Goal: Information Seeking & Learning: Check status

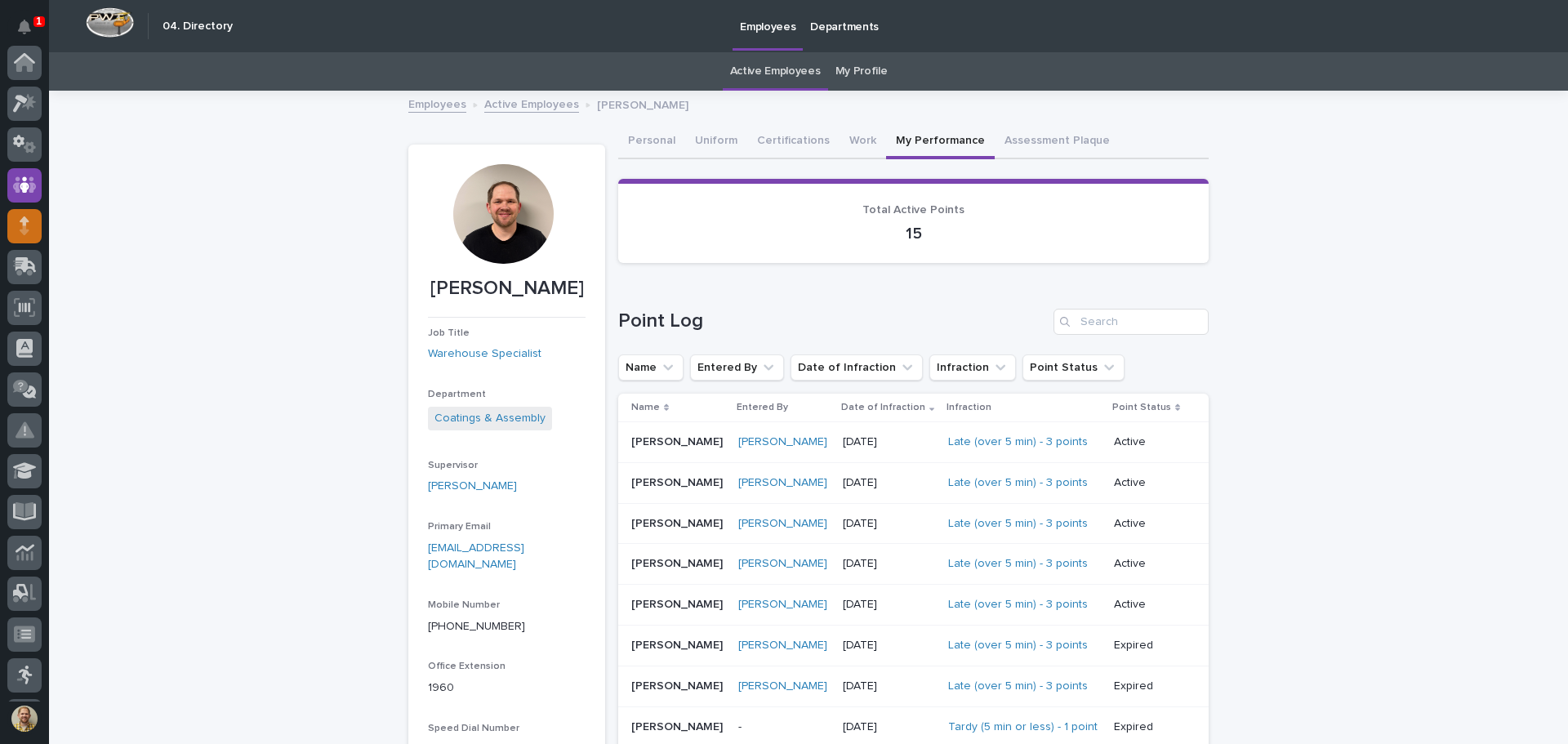
scroll to position [122, 0]
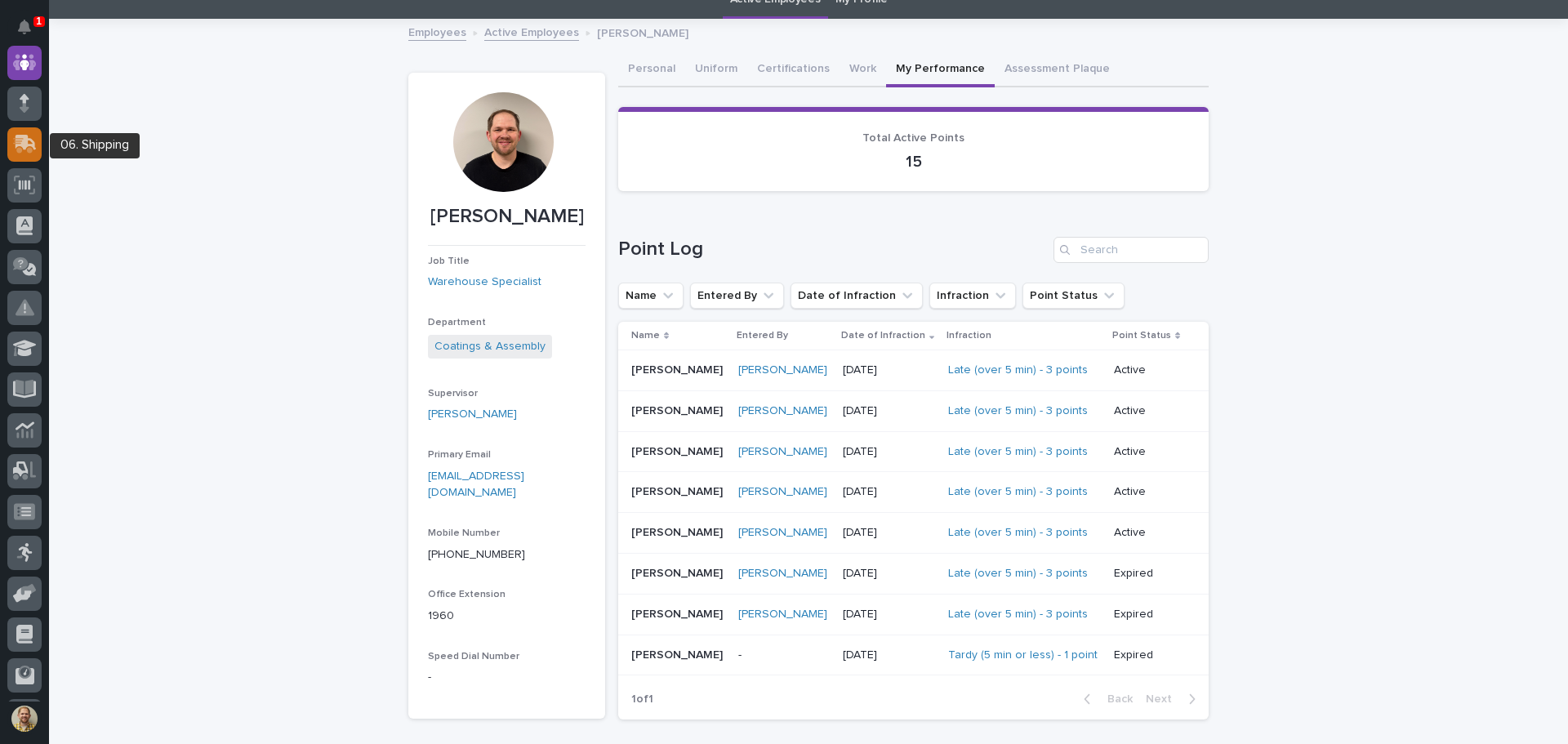
click at [29, 149] on icon at bounding box center [23, 146] width 20 height 16
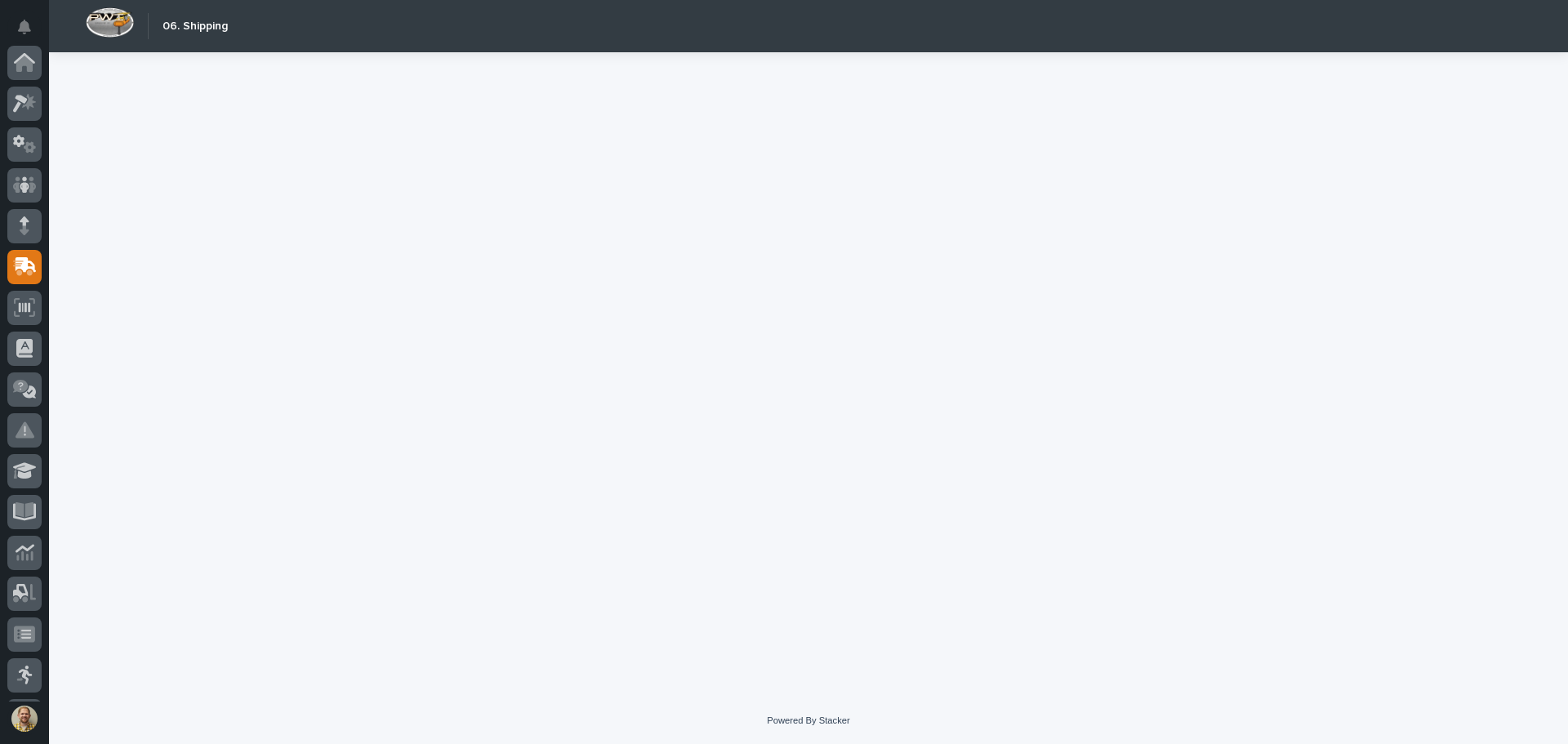
scroll to position [201, 0]
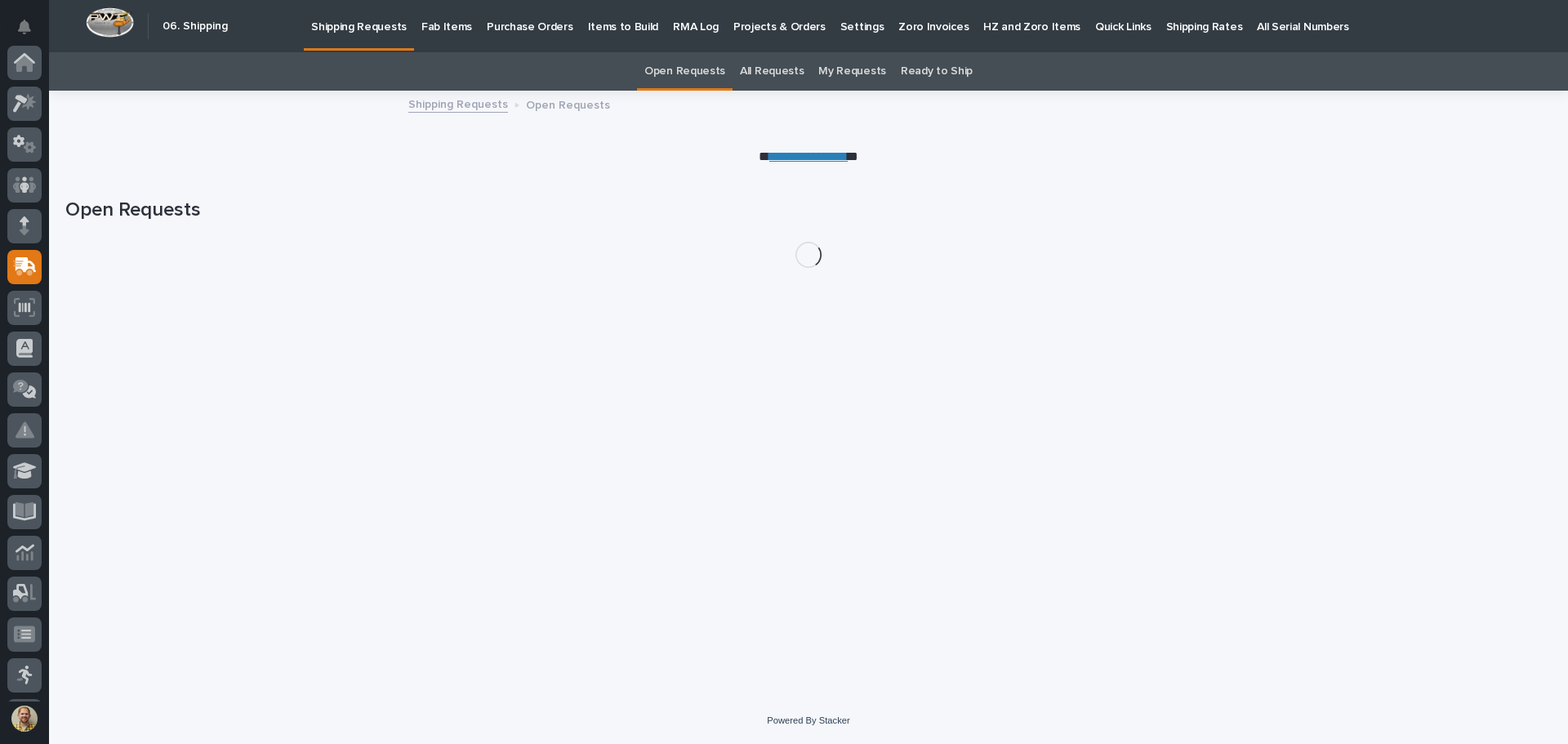
scroll to position [201, 0]
click at [455, 22] on p "Fab Items" at bounding box center [446, 17] width 50 height 35
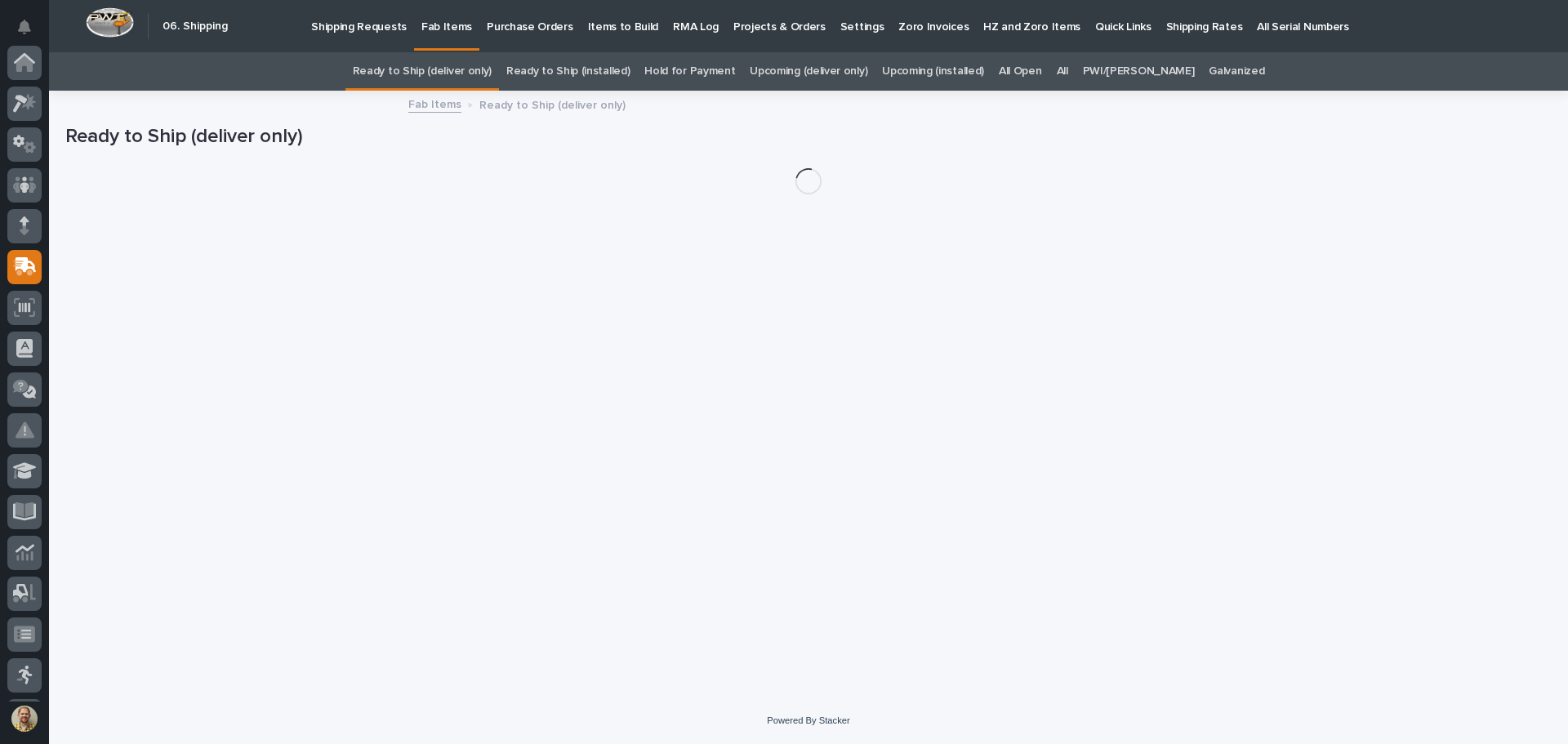
scroll to position [201, 0]
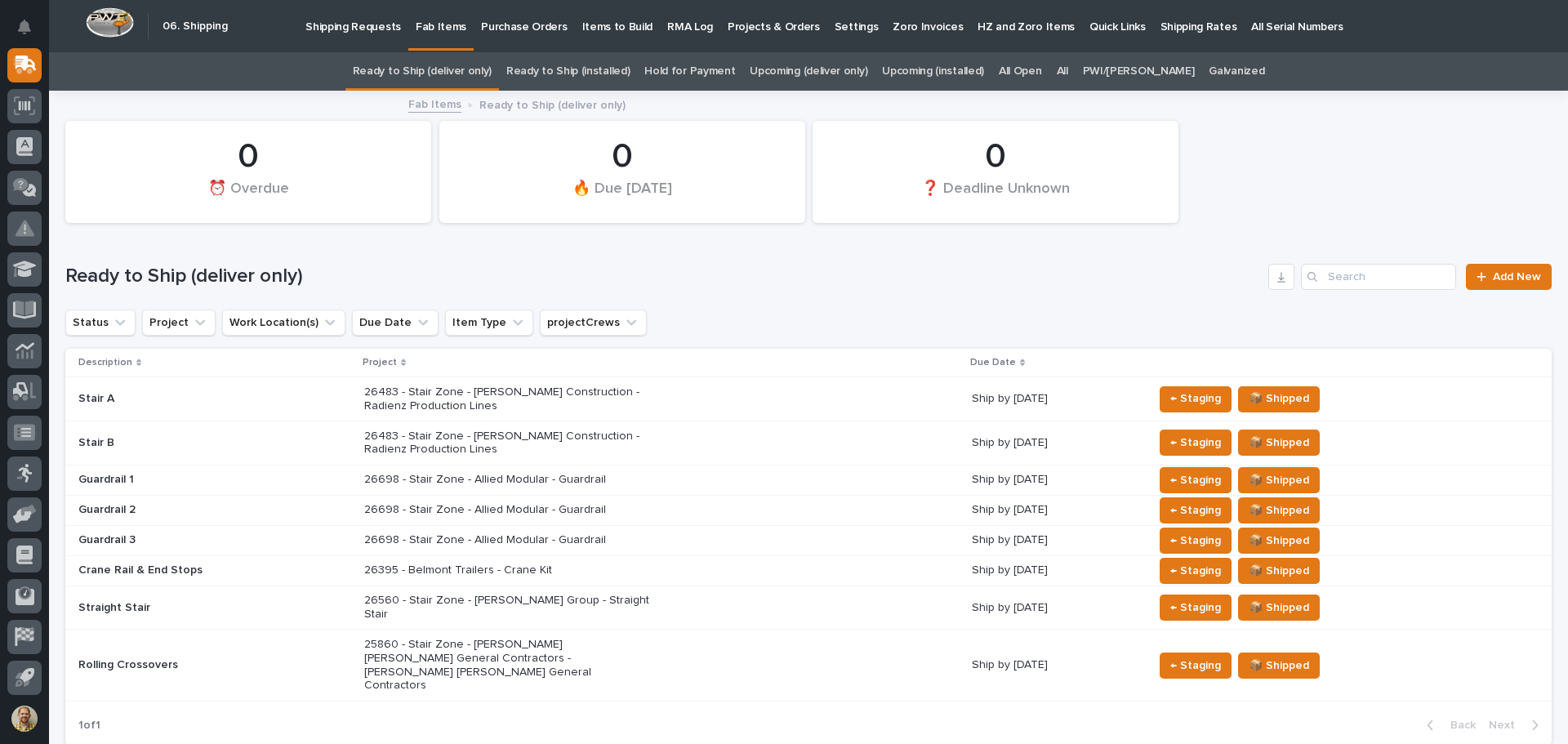
click at [1069, 69] on link "All" at bounding box center [1063, 71] width 12 height 38
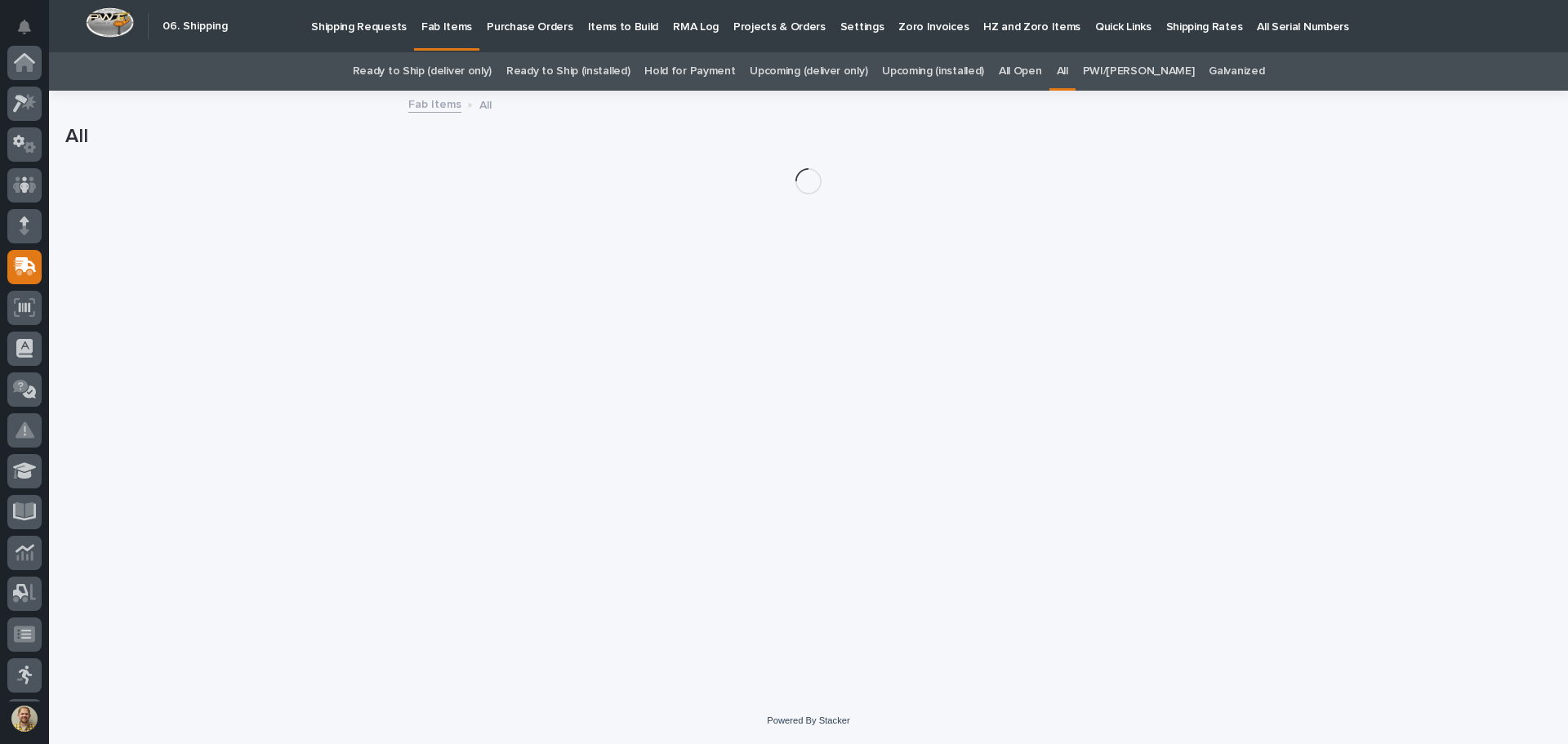
scroll to position [201, 0]
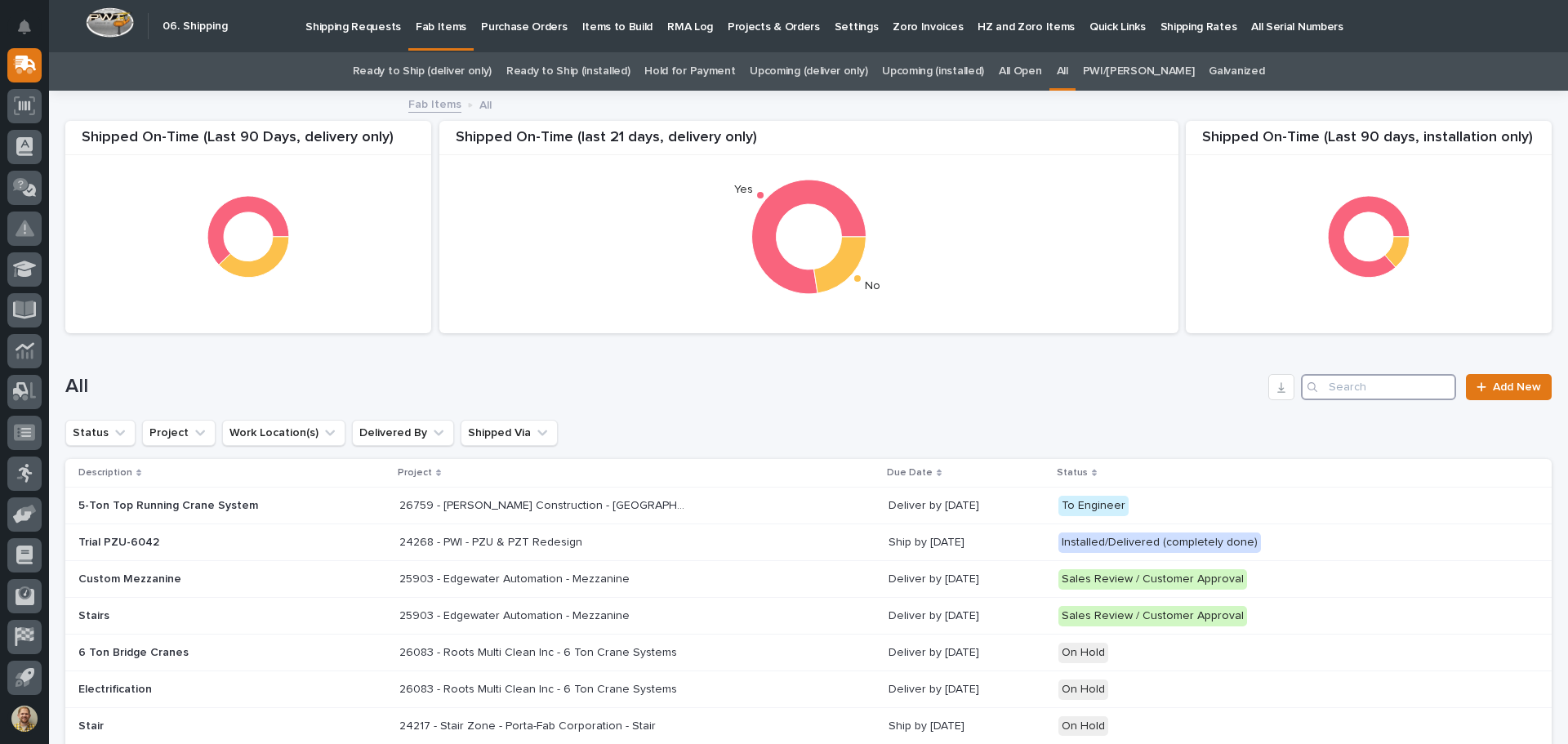
click at [1325, 380] on input "Search" at bounding box center [1379, 387] width 155 height 26
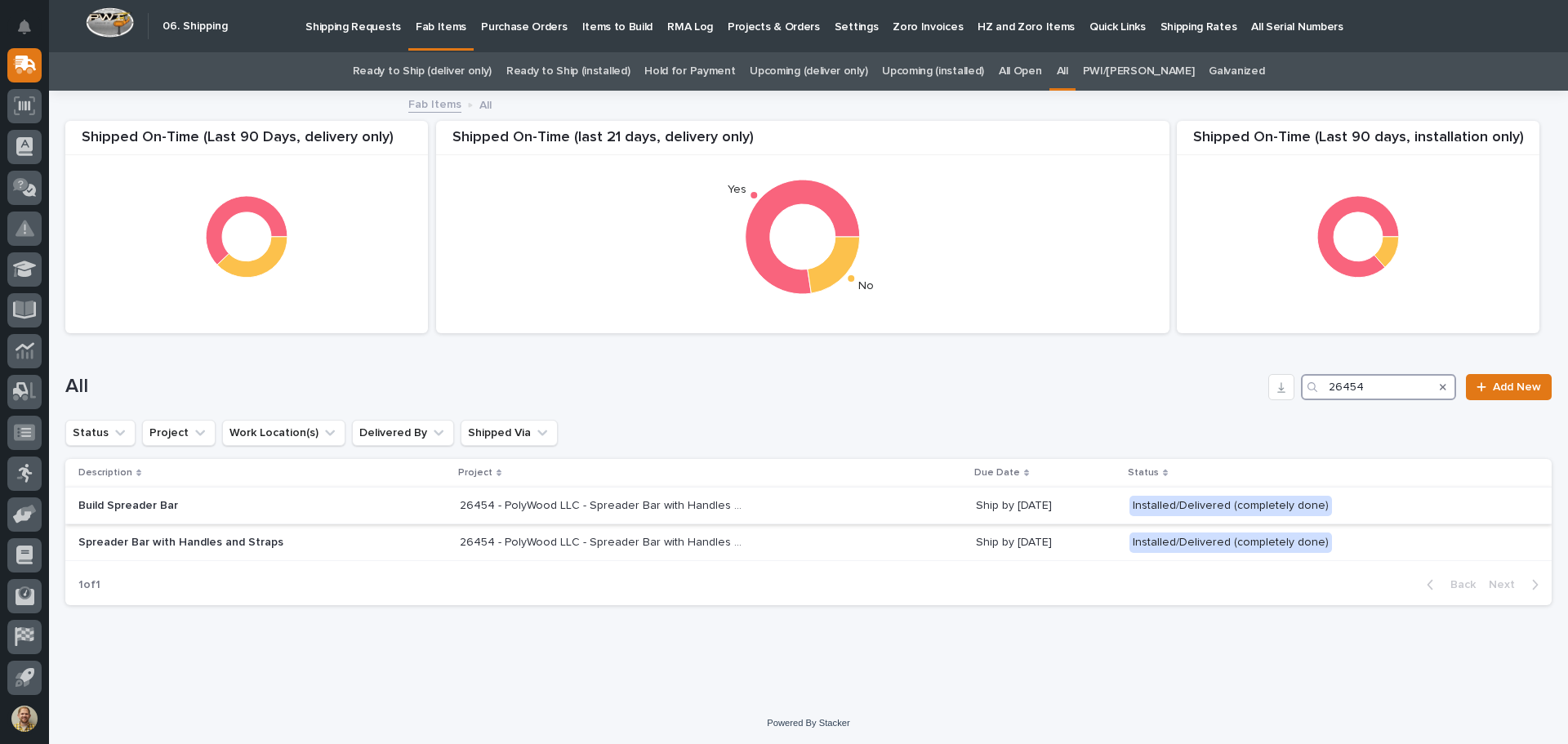
type input "26454"
click at [311, 503] on p "Build Spreader Bar" at bounding box center [221, 506] width 286 height 14
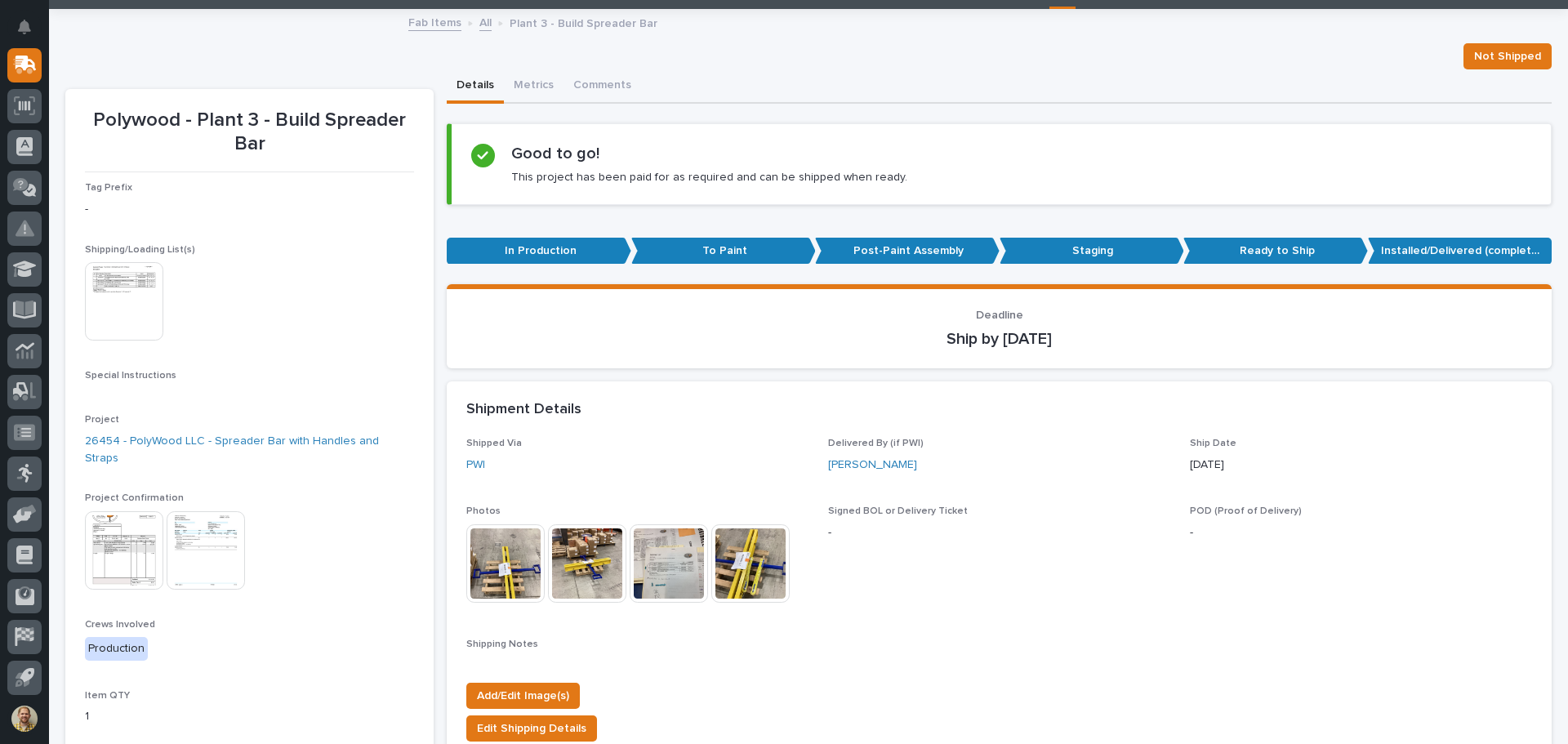
scroll to position [164, 0]
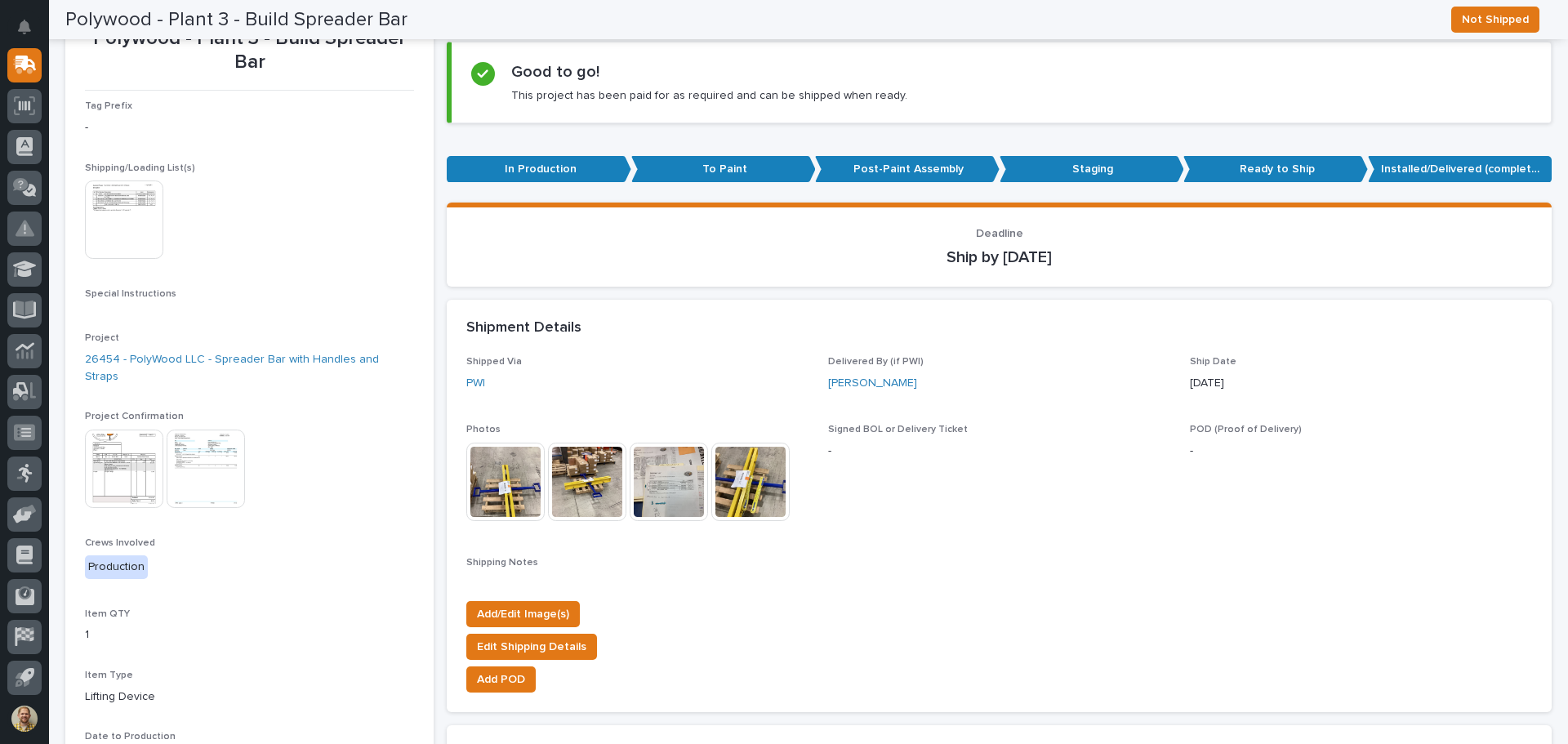
click at [508, 472] on img at bounding box center [505, 482] width 78 height 78
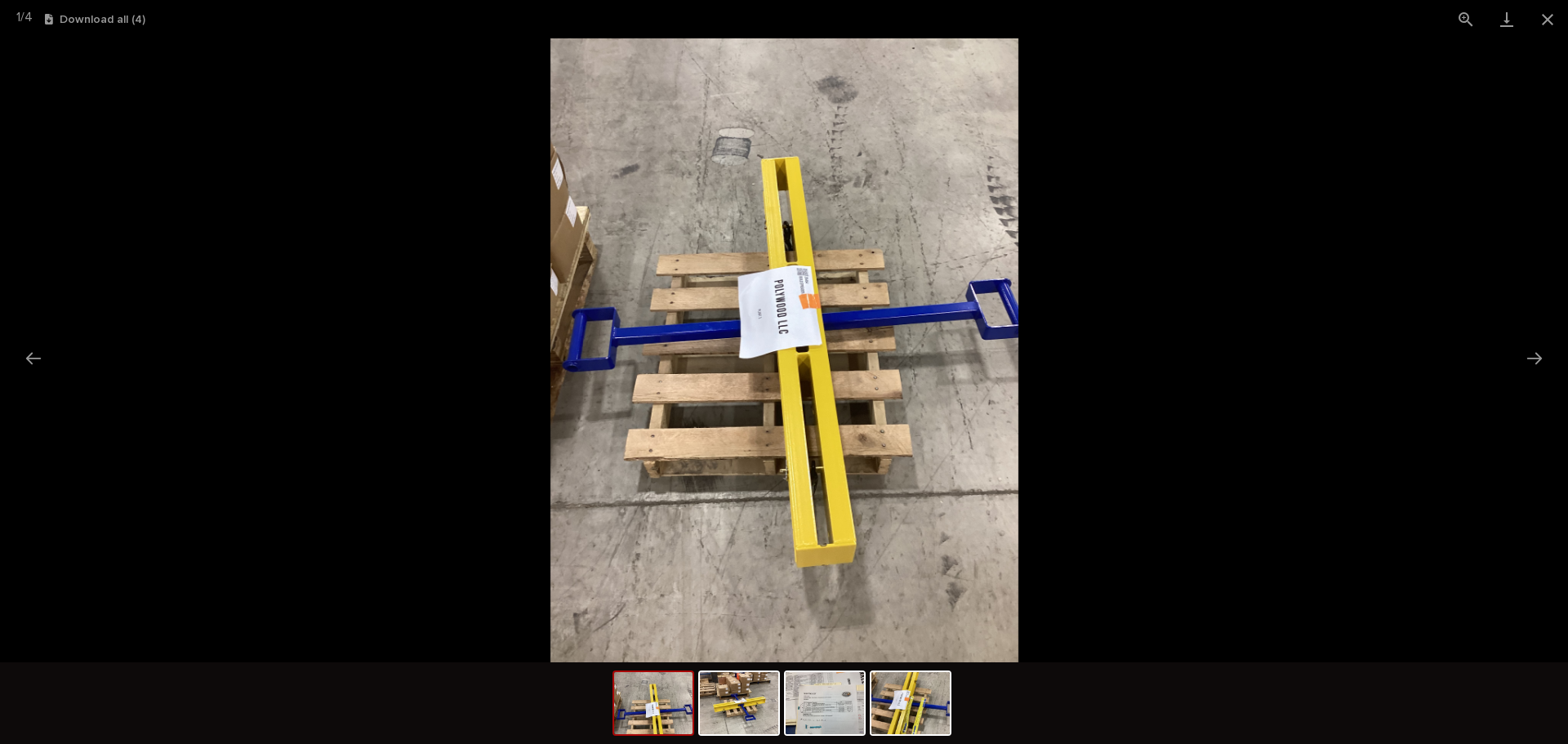
scroll to position [0, 0]
click at [1344, 192] on picture at bounding box center [784, 350] width 1568 height 624
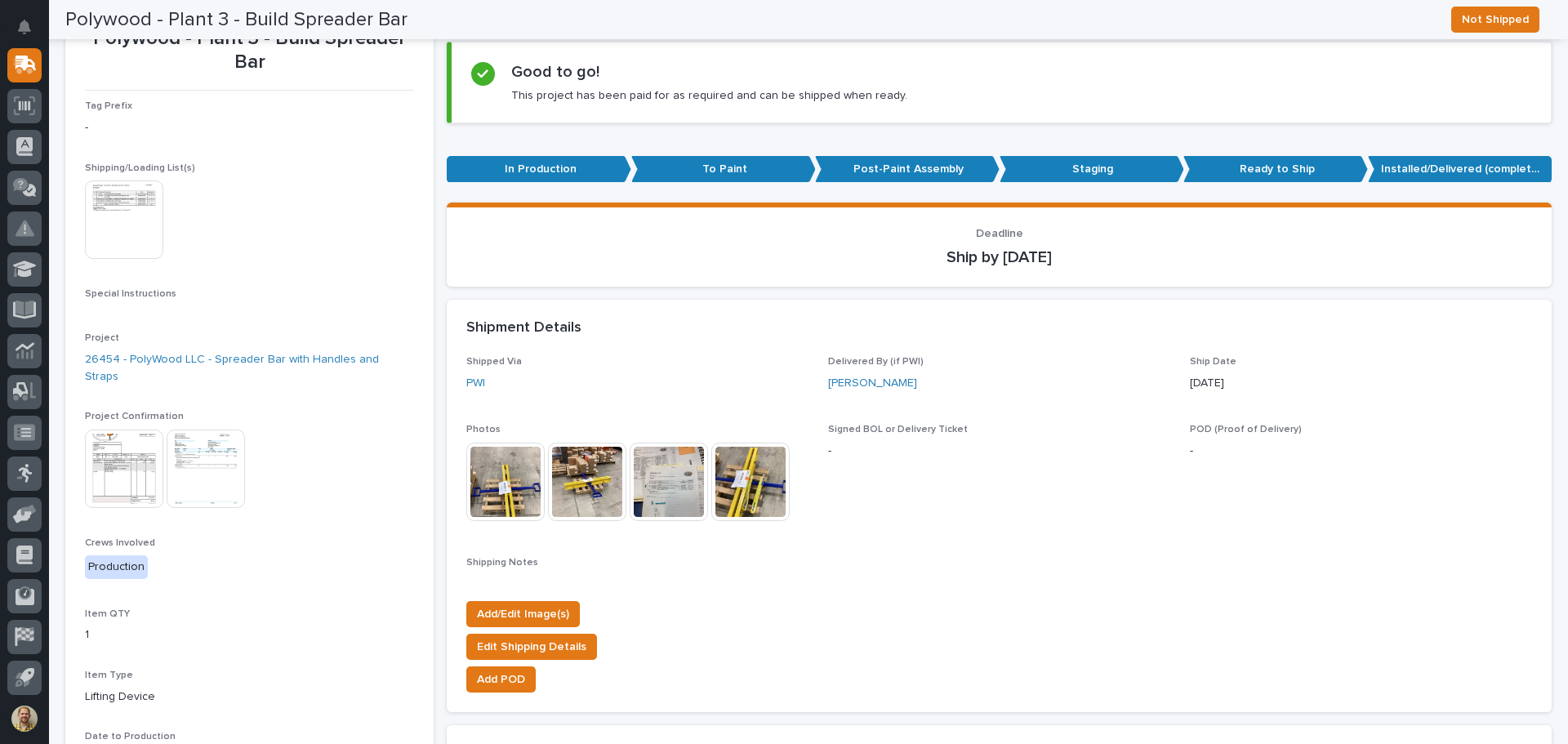
click at [581, 488] on img at bounding box center [586, 482] width 78 height 78
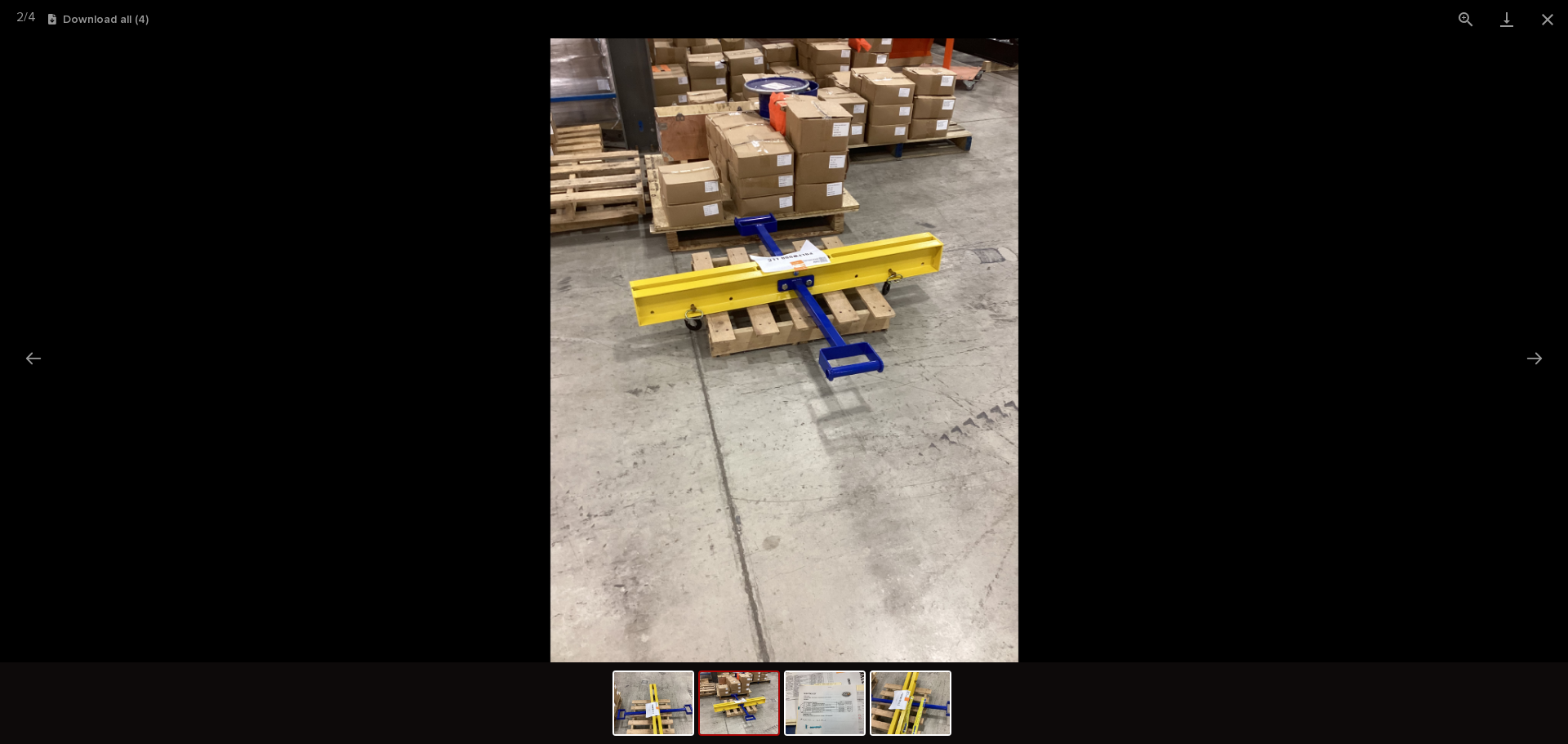
click at [1249, 212] on picture at bounding box center [784, 350] width 1568 height 624
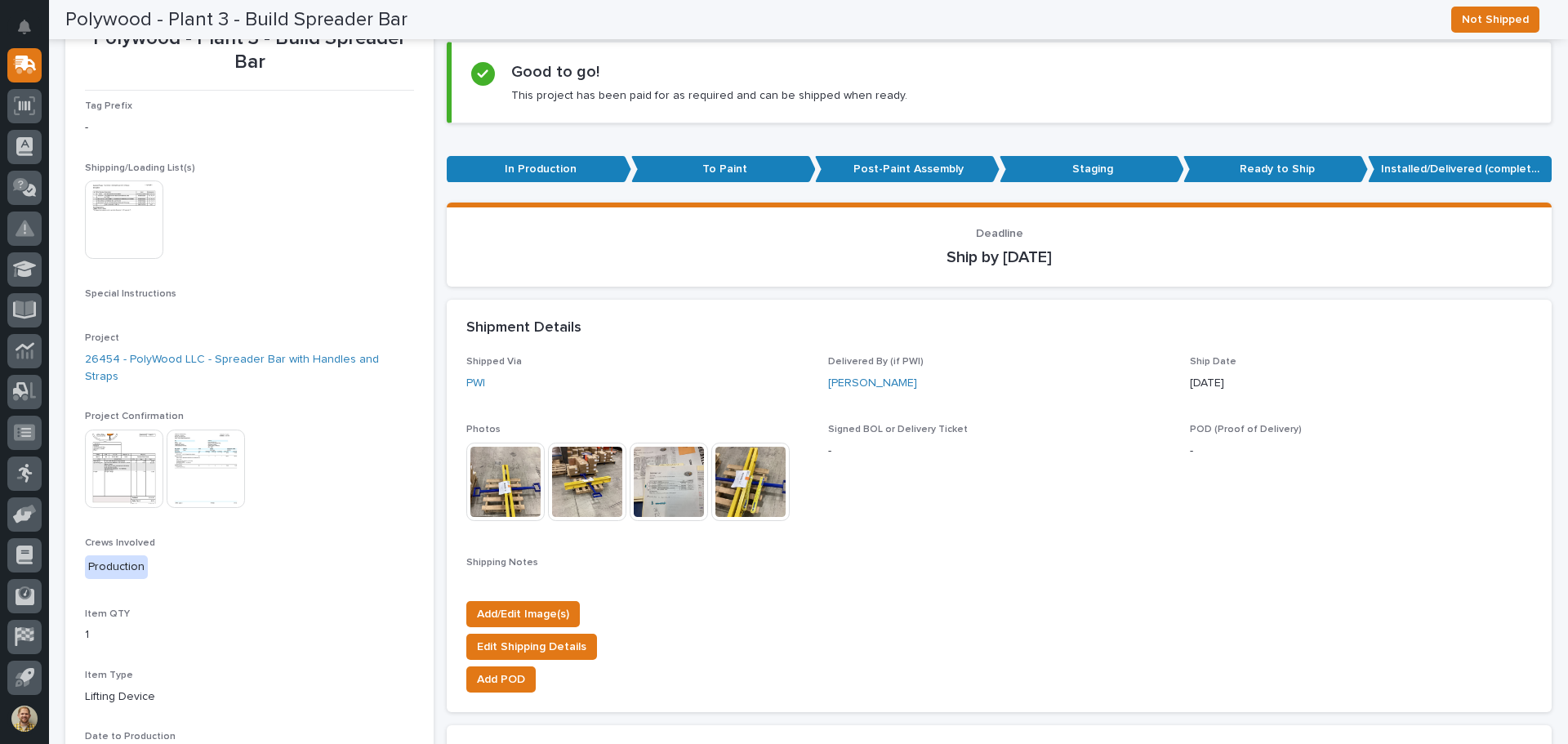
click at [673, 480] on img at bounding box center [668, 482] width 78 height 78
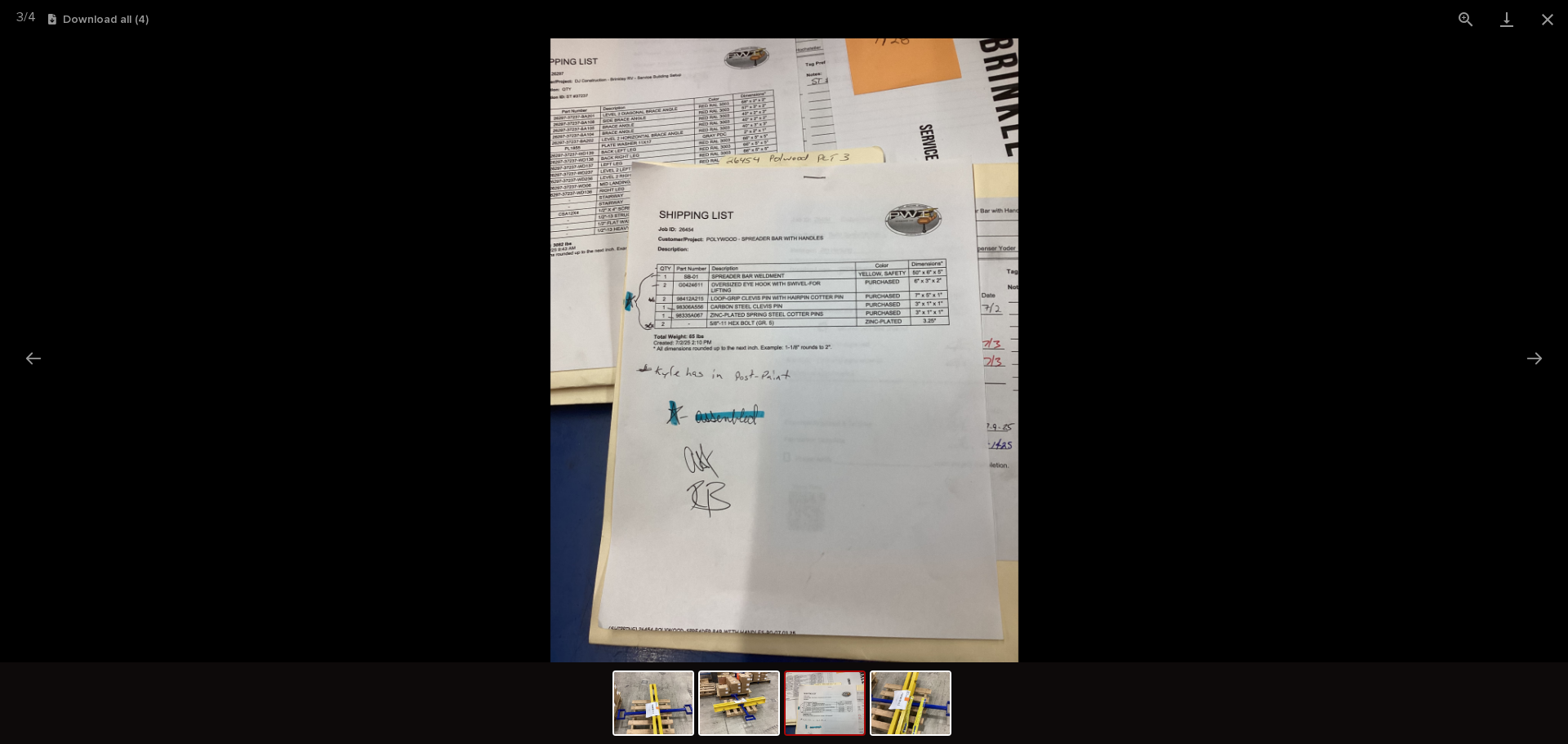
click at [1103, 315] on picture at bounding box center [784, 350] width 1568 height 624
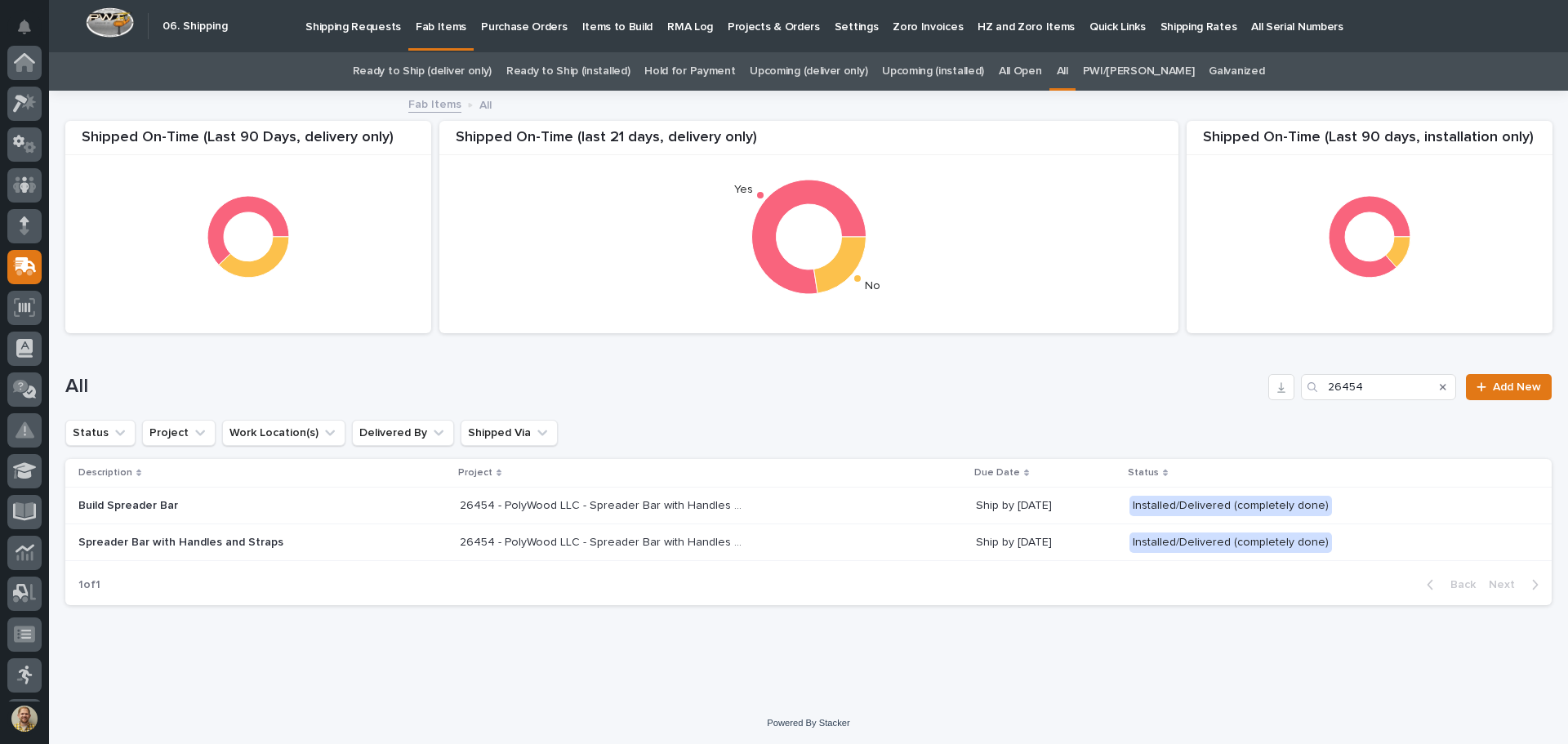
scroll to position [201, 0]
click at [201, 540] on p "Spreader Bar with Handles and Straps" at bounding box center [221, 543] width 286 height 14
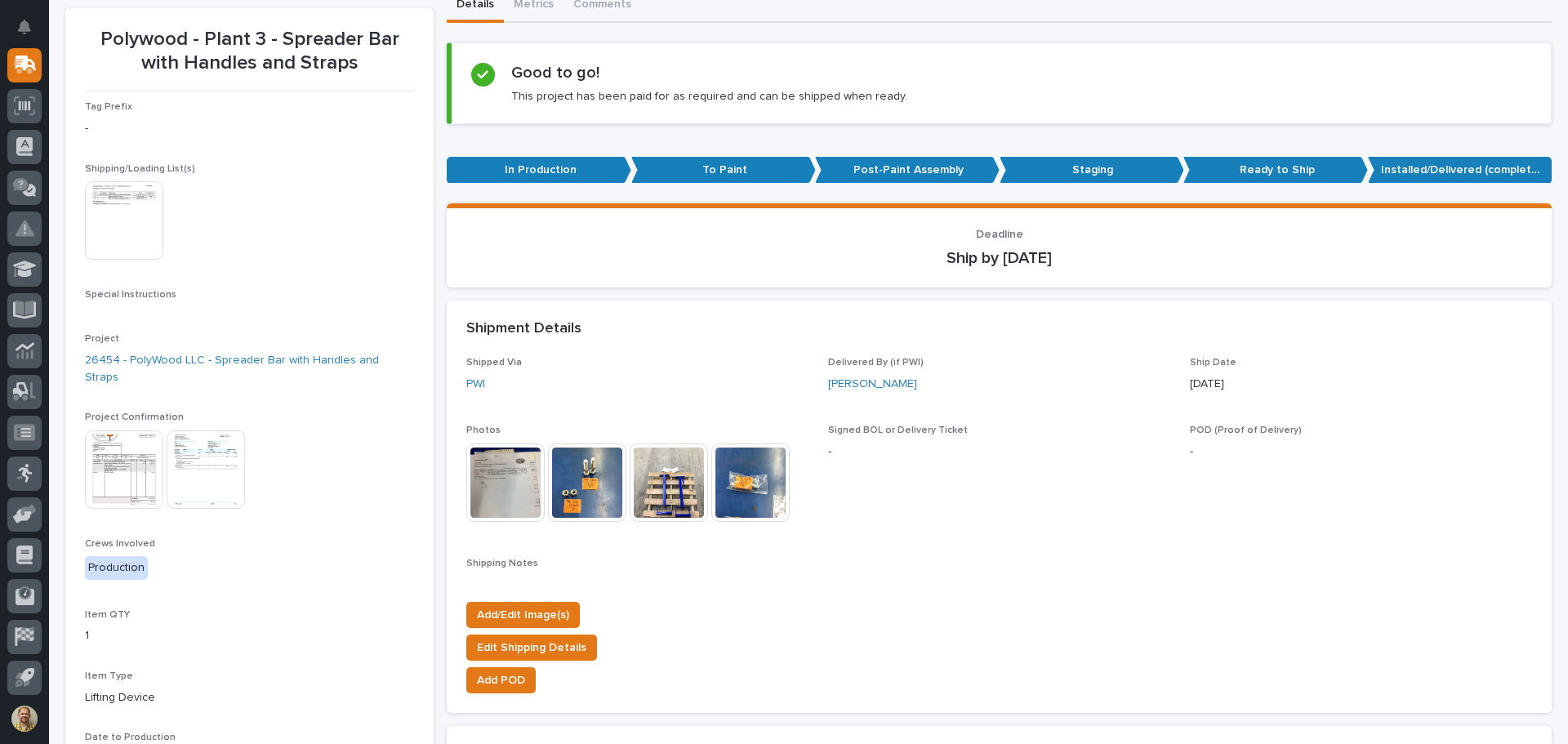
scroll to position [164, 0]
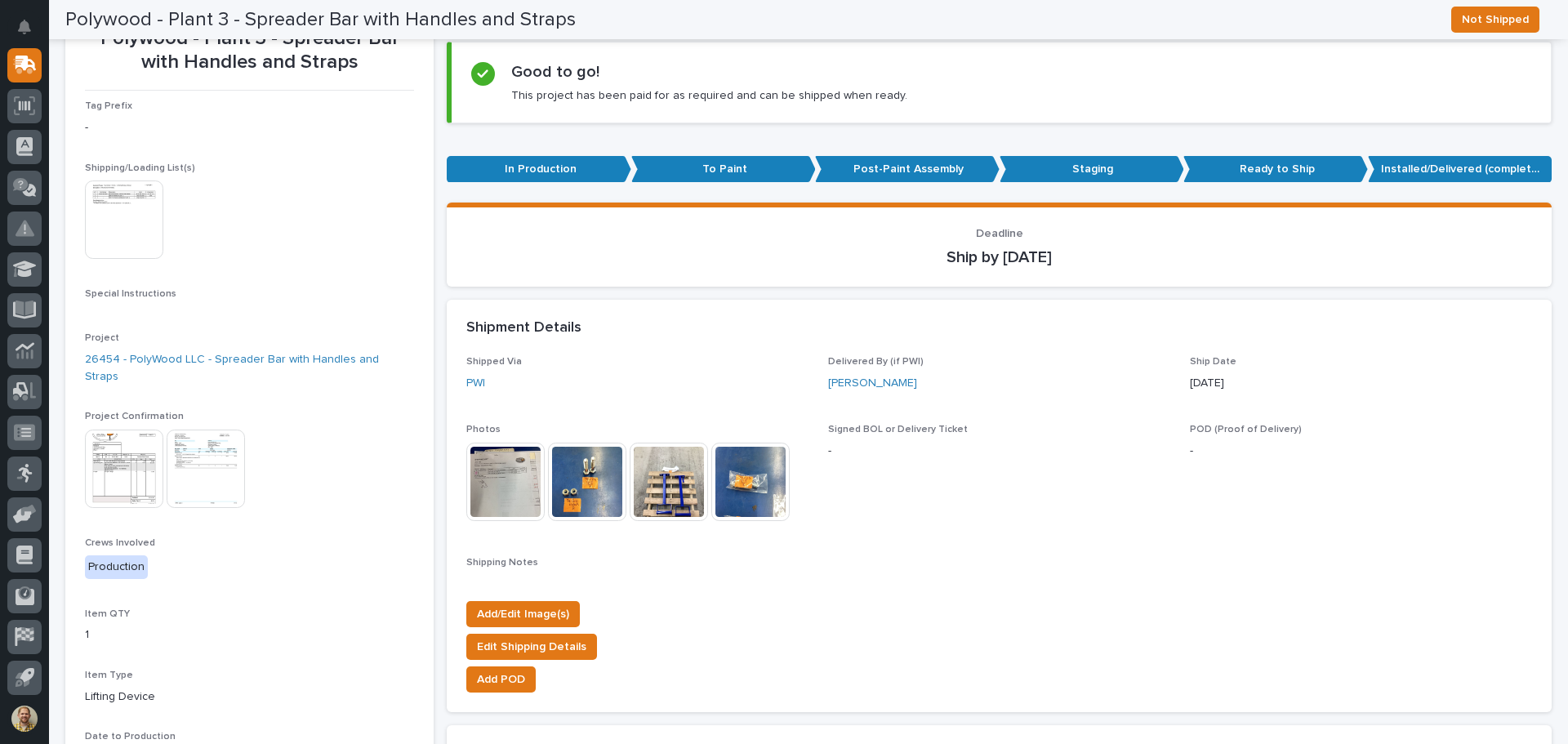
click at [689, 483] on img at bounding box center [668, 482] width 78 height 78
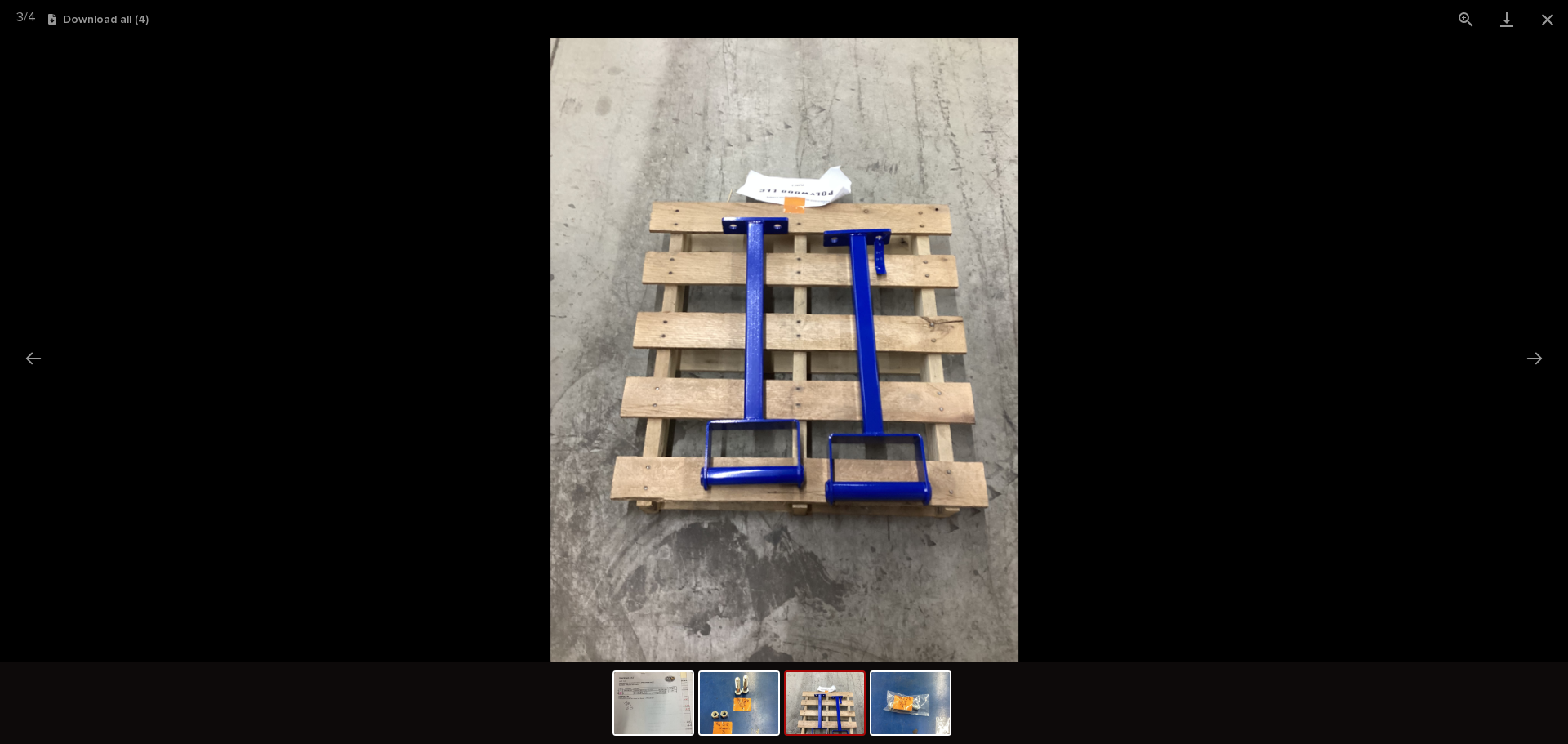
scroll to position [0, 0]
click at [348, 412] on picture at bounding box center [784, 350] width 1568 height 624
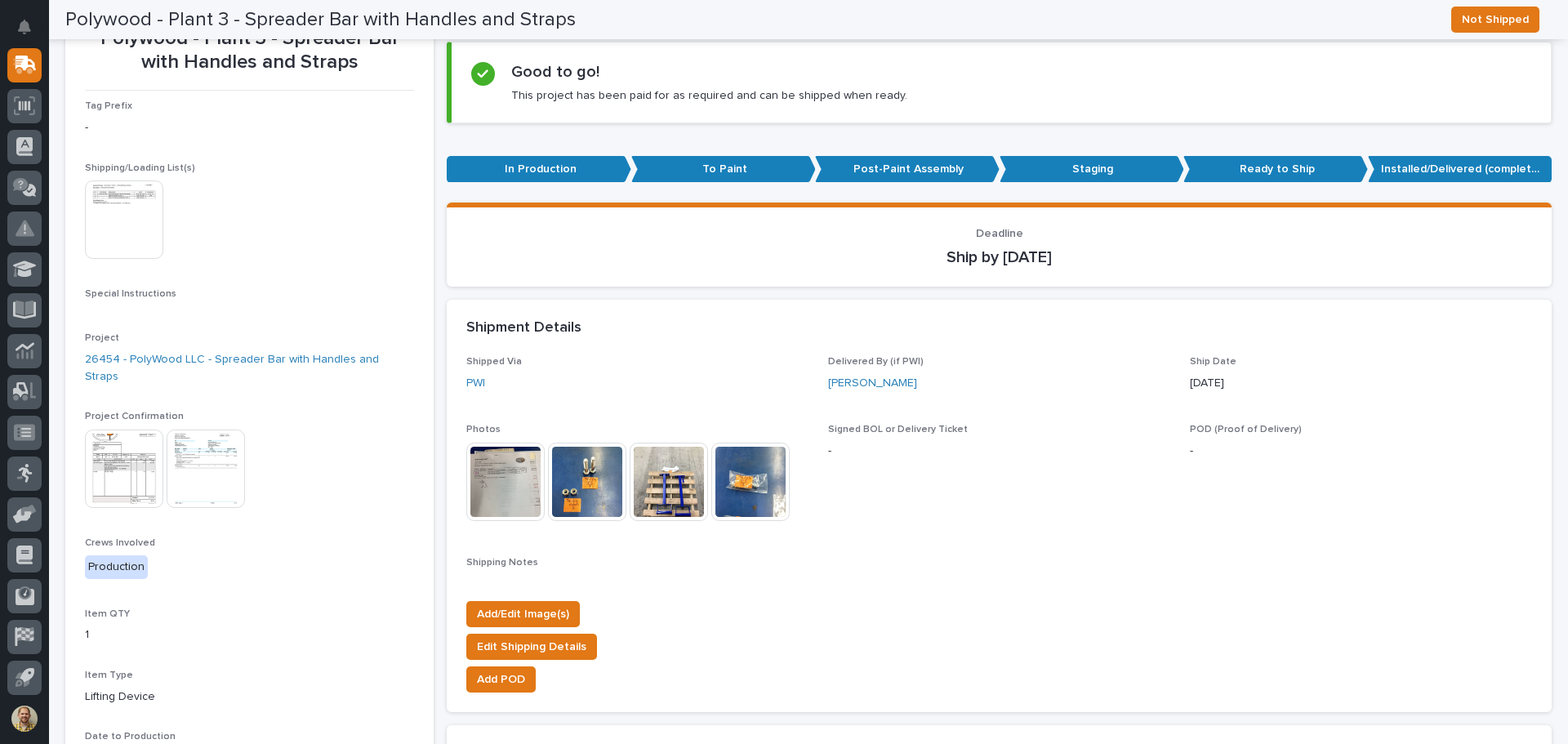
click at [490, 468] on img at bounding box center [505, 482] width 78 height 78
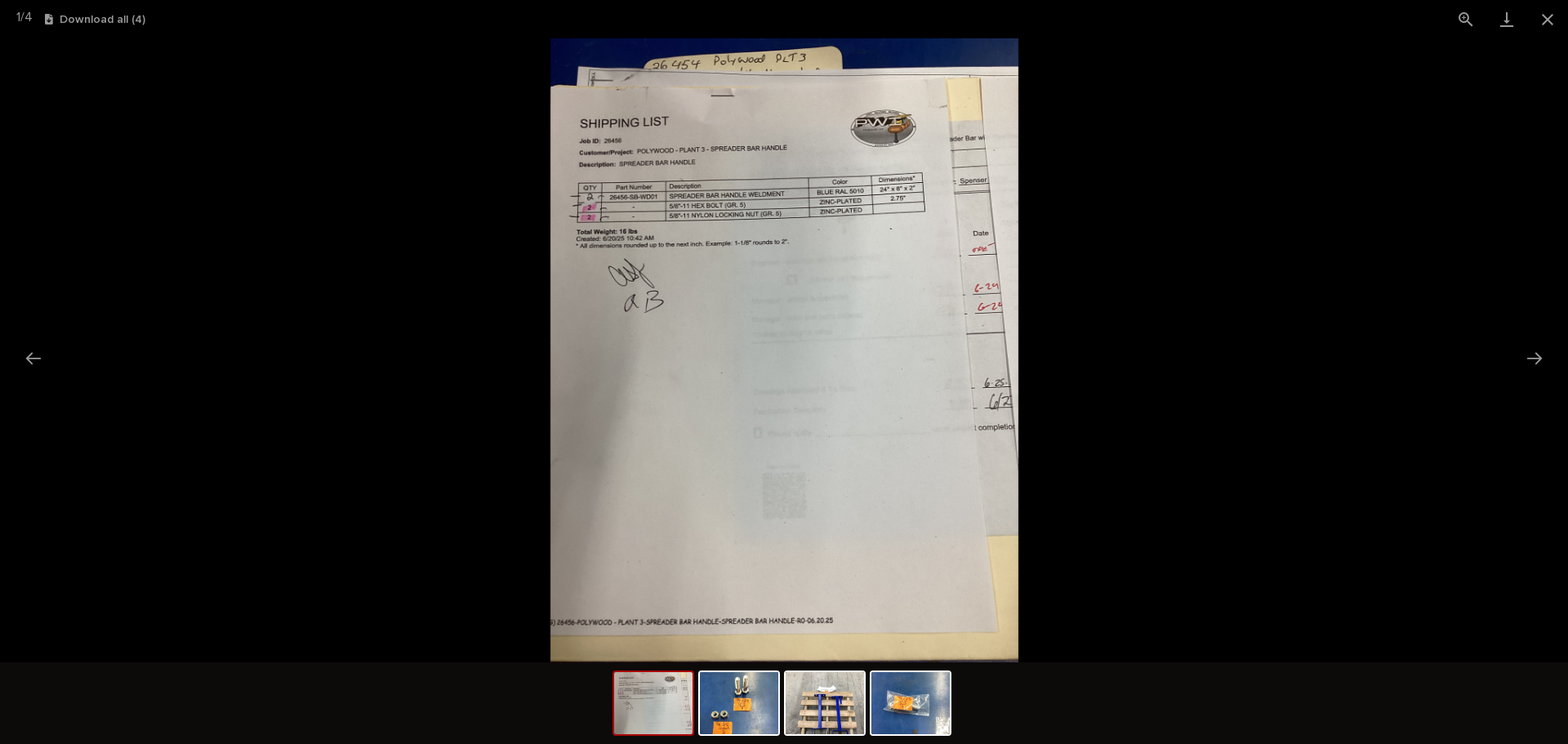
click at [490, 467] on picture at bounding box center [784, 350] width 1568 height 624
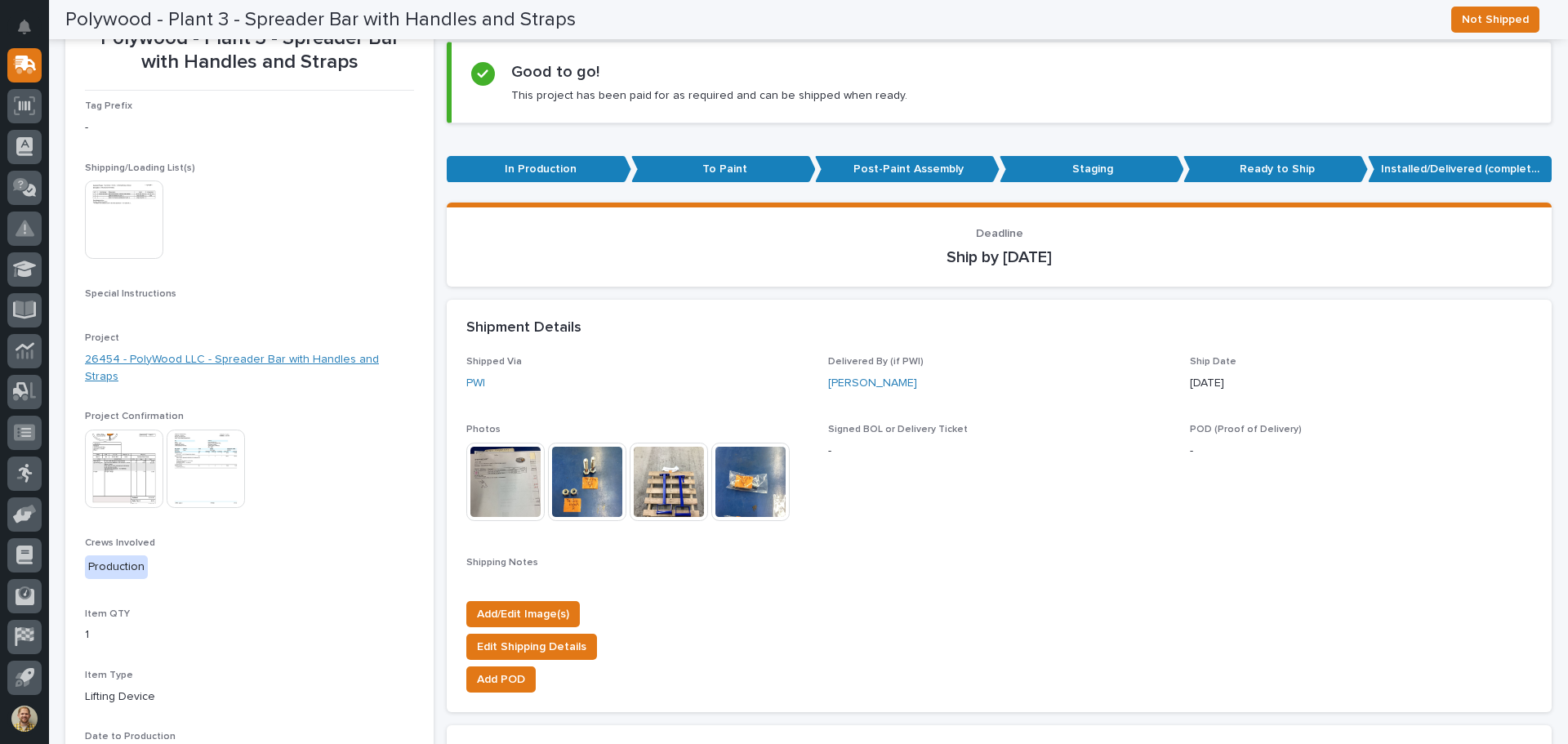
click at [310, 356] on link "26454 - PolyWood LLC - Spreader Bar with Handles and Straps" at bounding box center [250, 368] width 330 height 35
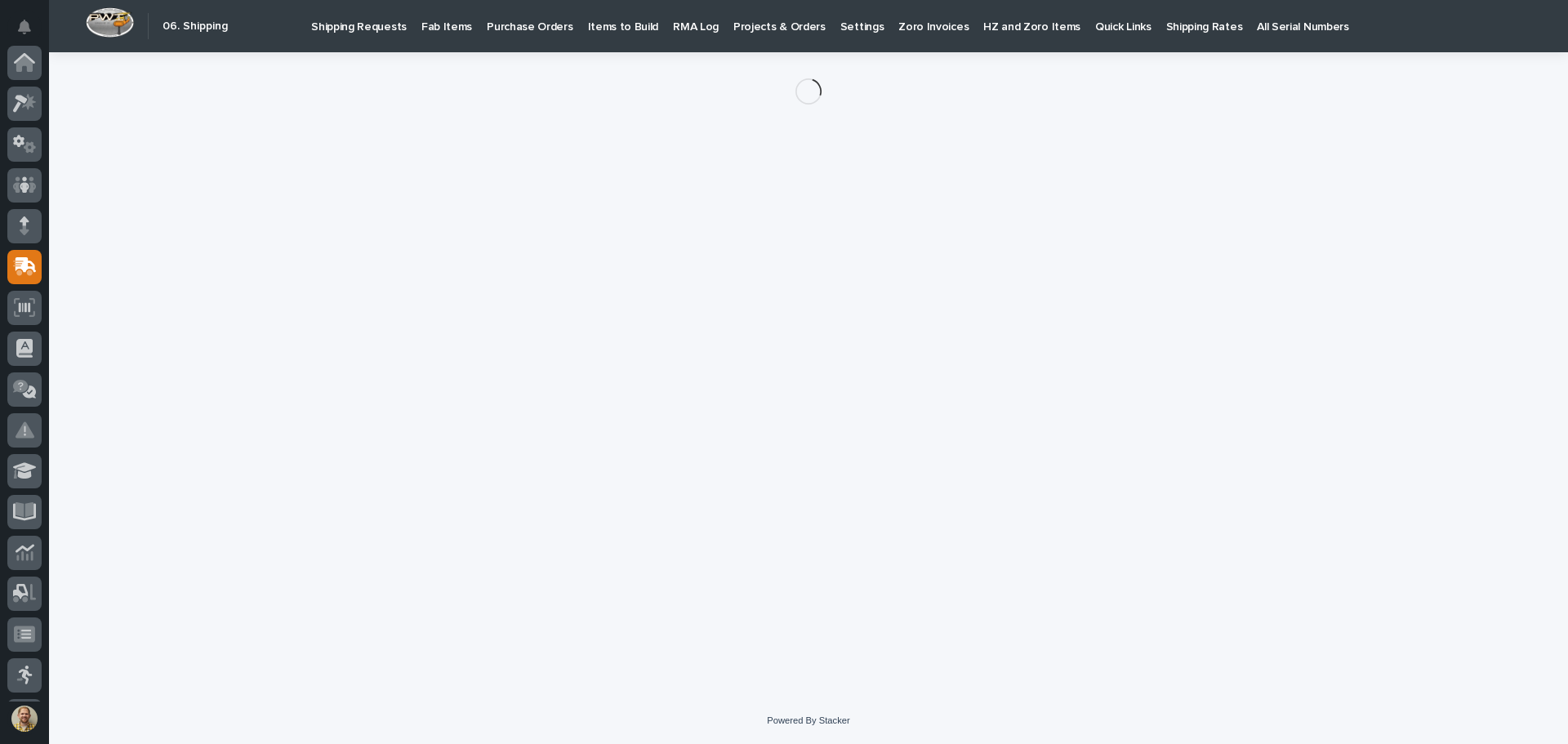
scroll to position [201, 0]
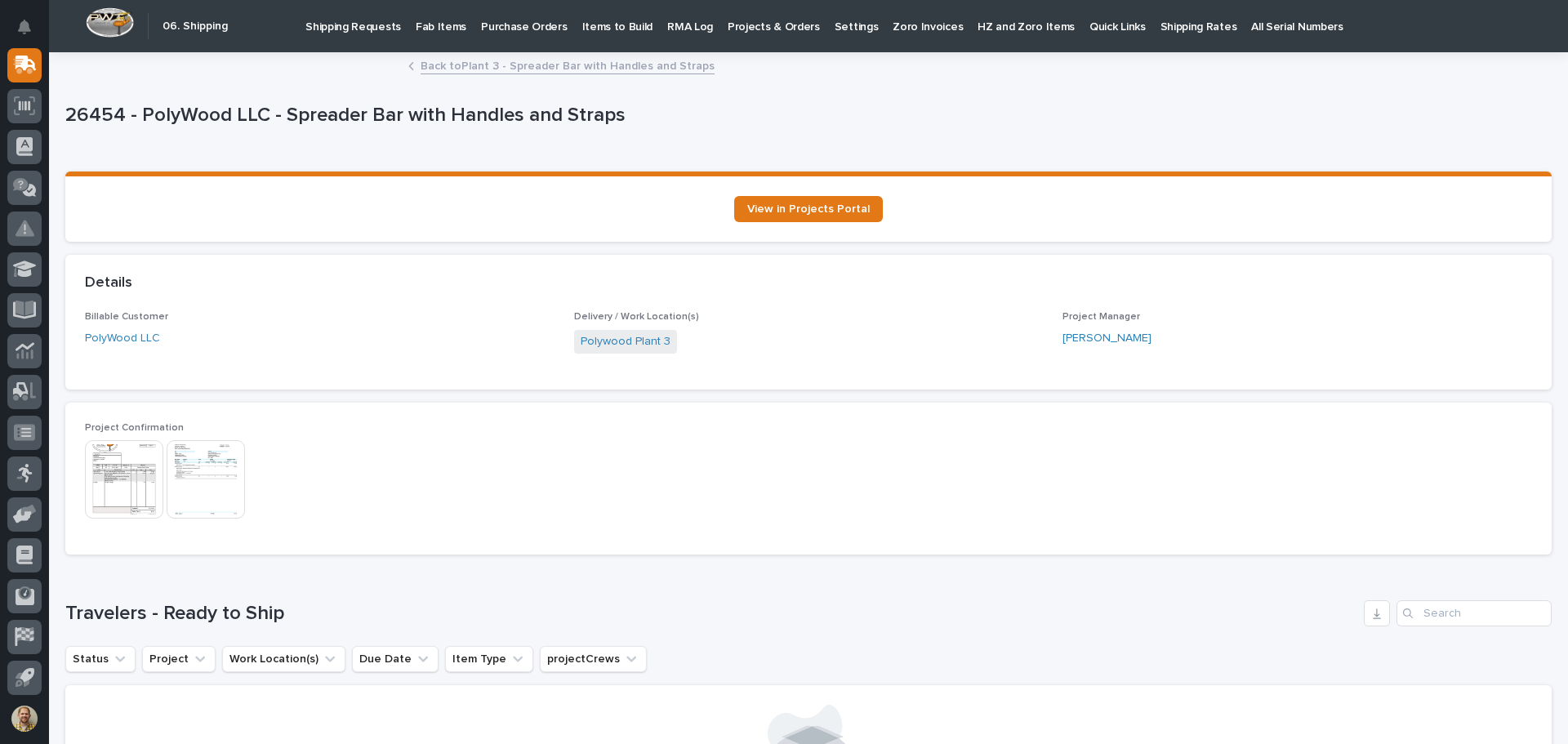
click at [112, 483] on img at bounding box center [123, 479] width 78 height 78
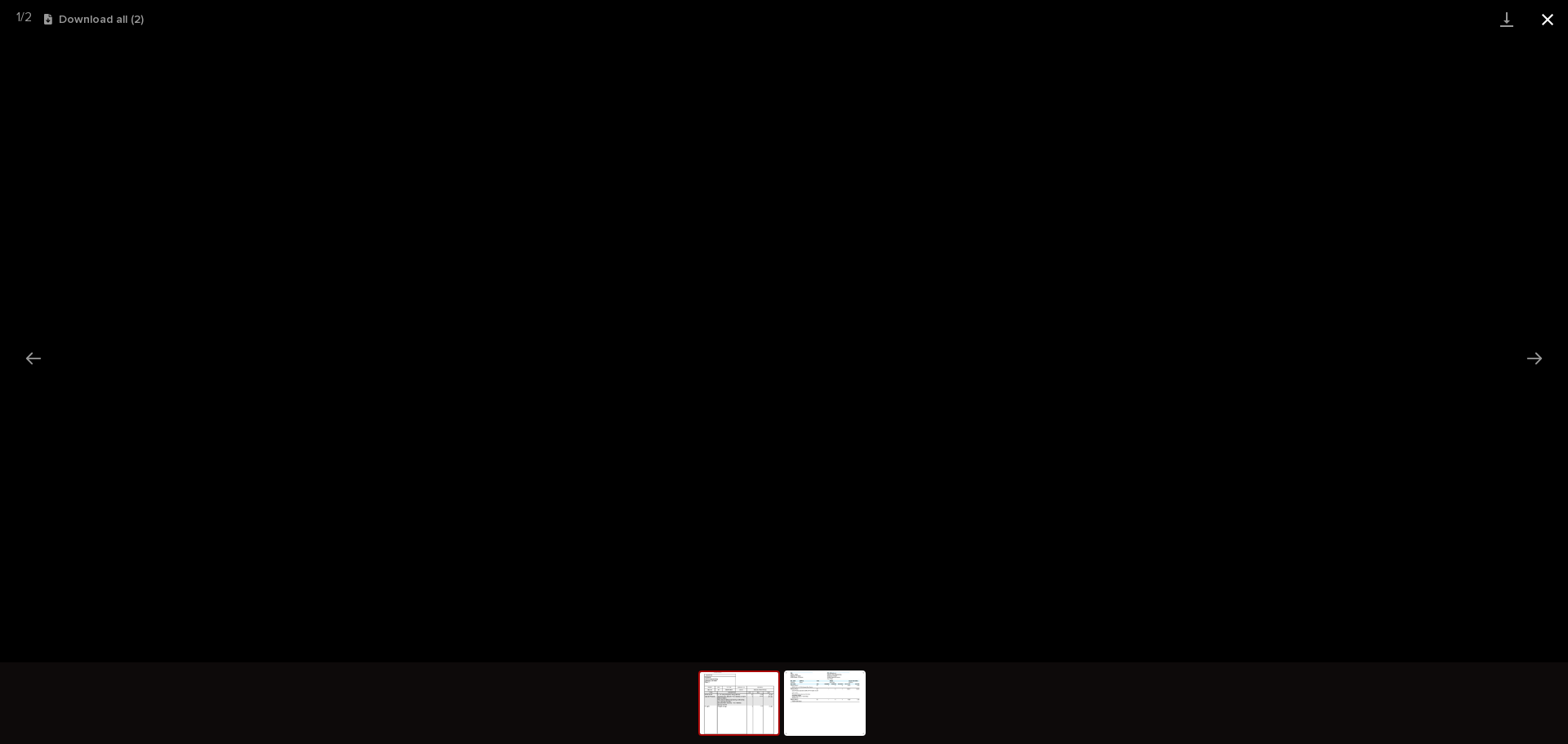
click at [1549, 18] on button "Close gallery" at bounding box center [1547, 19] width 40 height 38
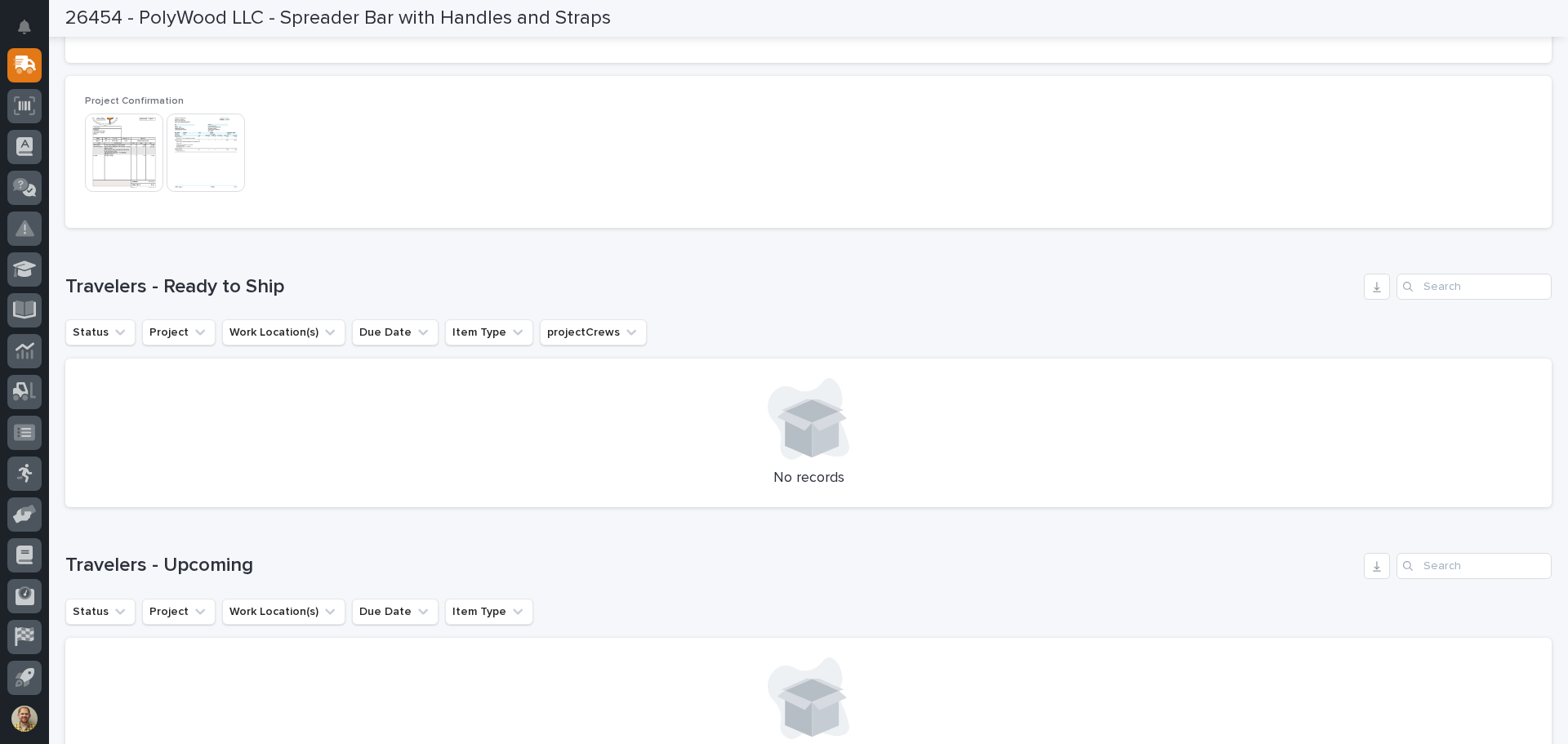
scroll to position [0, 0]
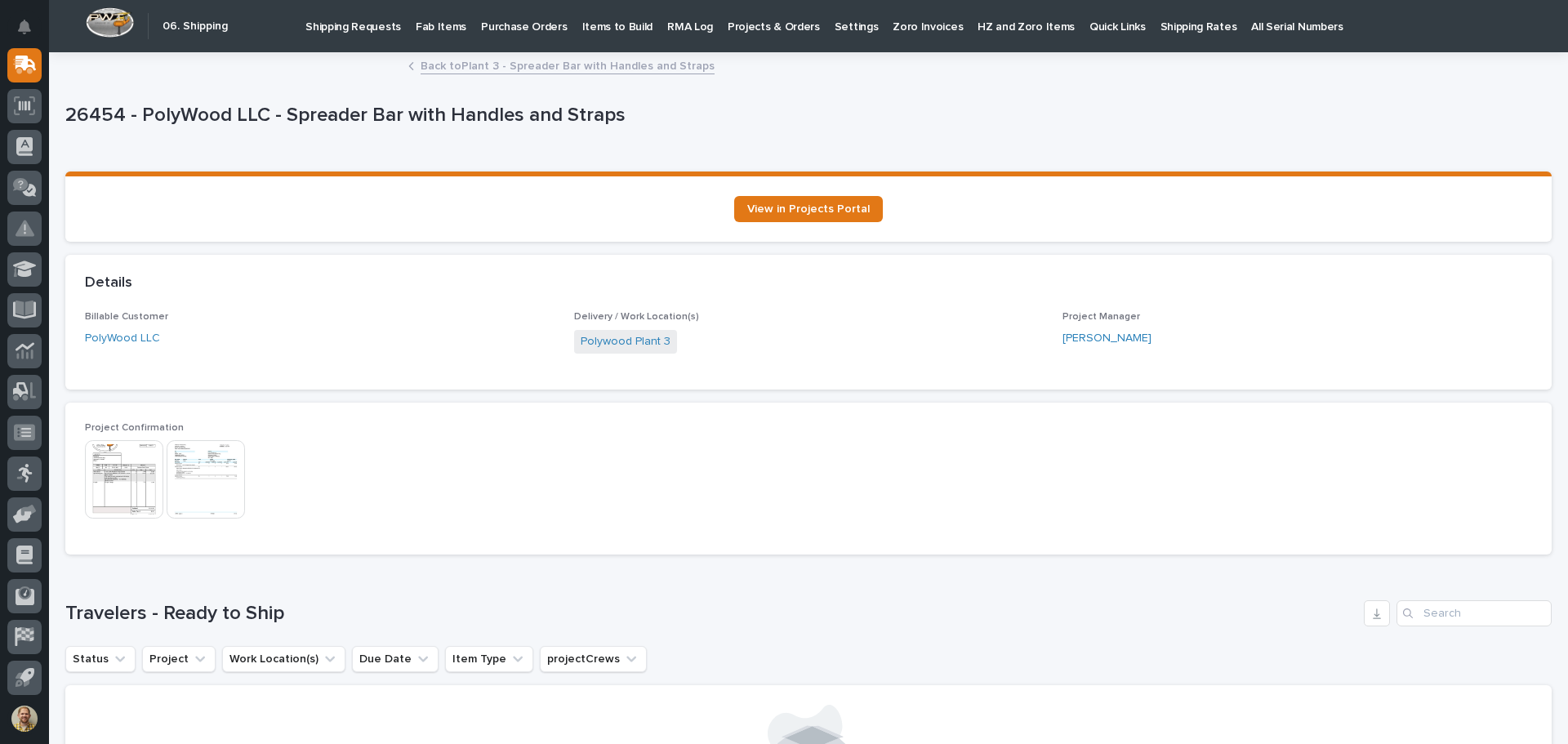
click at [225, 480] on img at bounding box center [205, 479] width 78 height 78
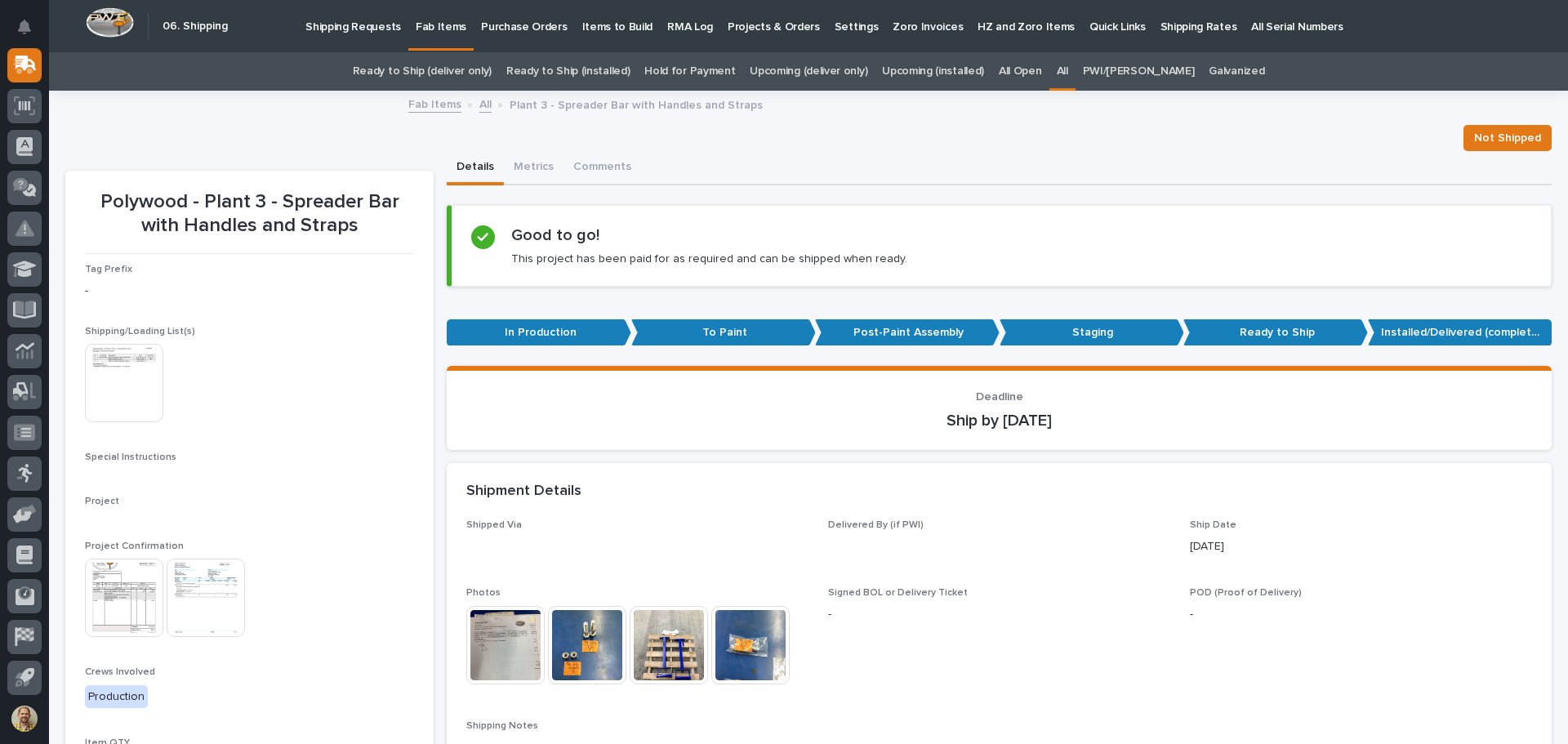
scroll to position [52, 0]
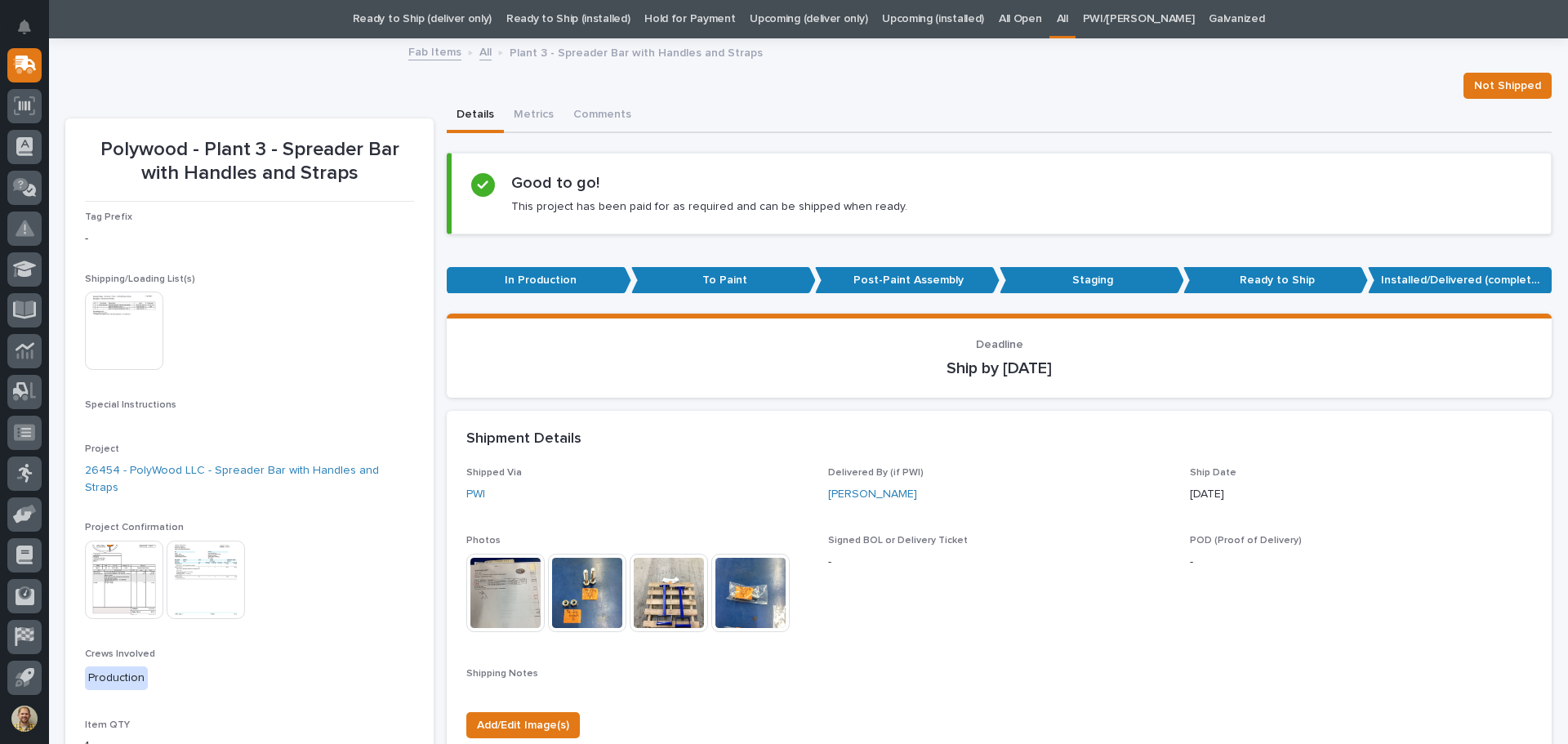
click at [141, 545] on img at bounding box center [123, 579] width 78 height 78
